Goal: Find specific page/section: Find specific page/section

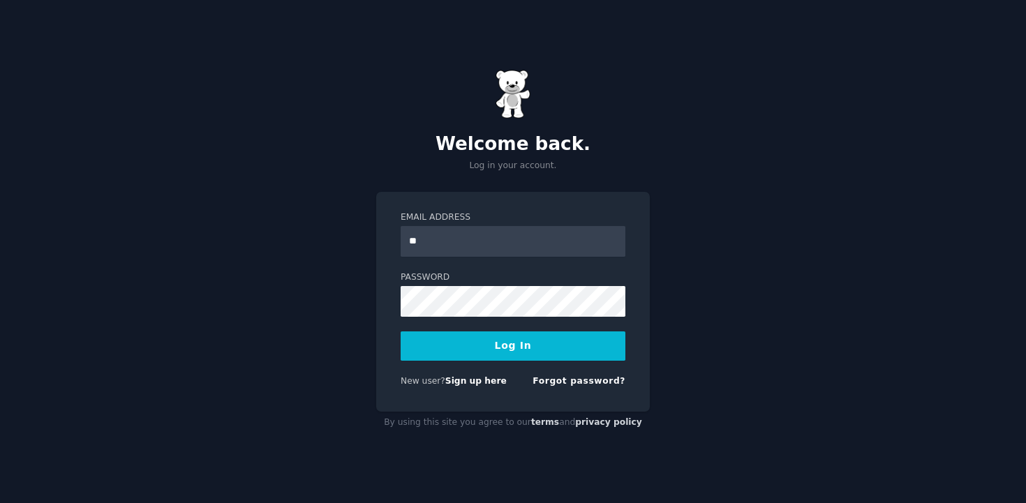
type input "*"
type input "**********"
click at [401, 332] on button "Log In" at bounding box center [513, 346] width 225 height 29
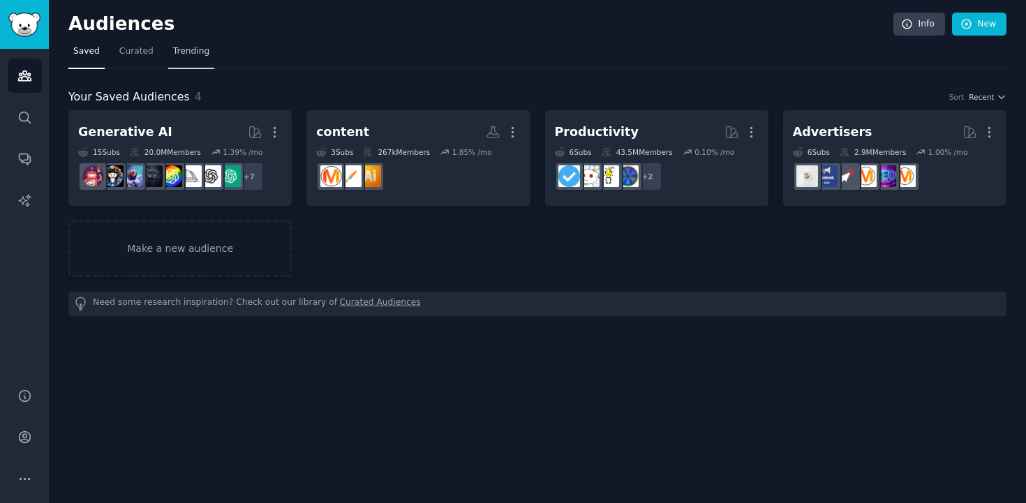
click at [193, 52] on span "Trending" at bounding box center [191, 51] width 36 height 13
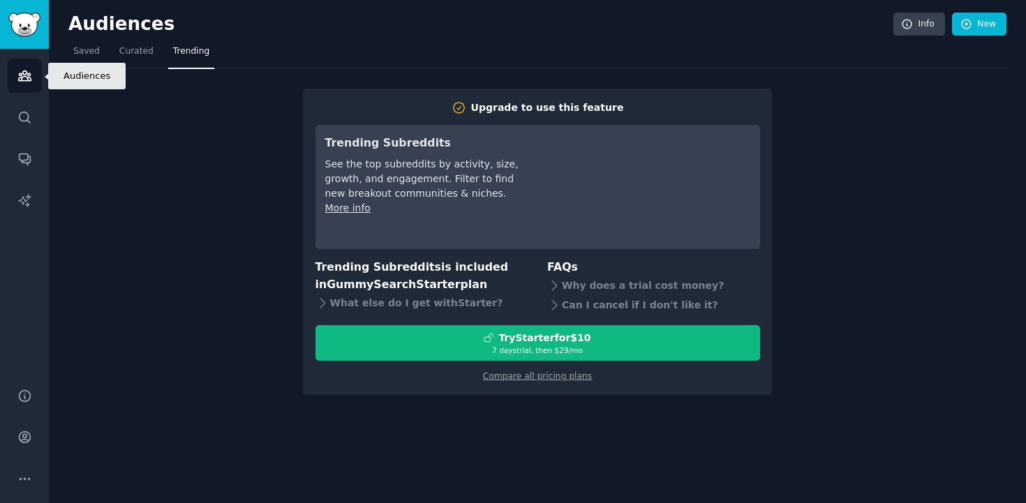
click at [33, 78] on link "Audiences" at bounding box center [25, 76] width 34 height 34
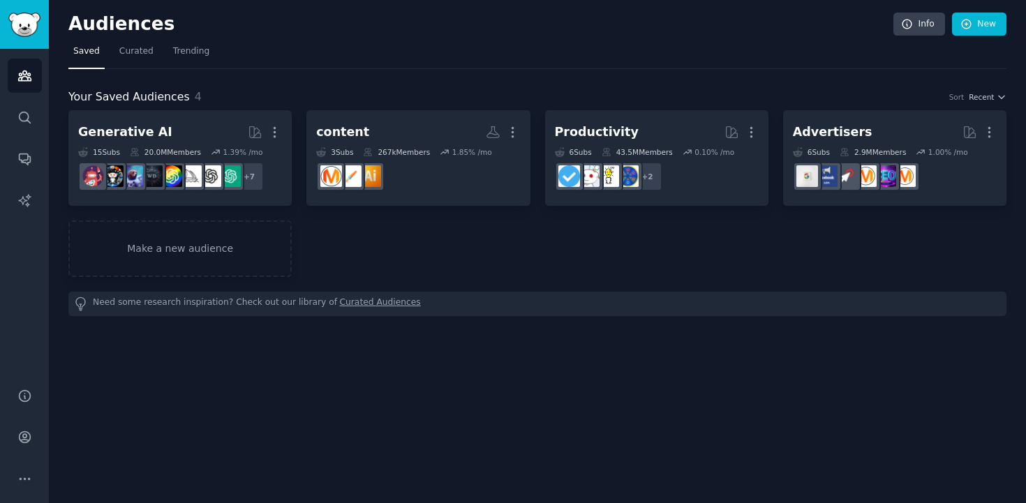
click at [71, 56] on link "Saved" at bounding box center [86, 54] width 36 height 29
click at [153, 50] on link "Curated" at bounding box center [137, 54] width 44 height 29
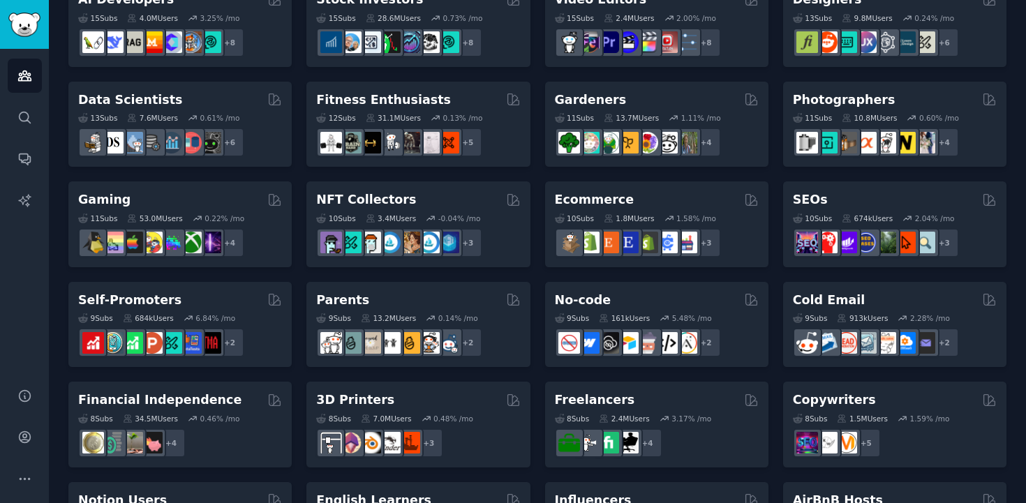
scroll to position [614, 0]
